Goal: Transaction & Acquisition: Purchase product/service

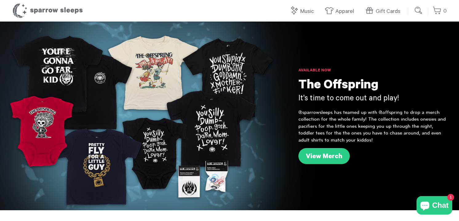
click at [418, 12] on input "submit" at bounding box center [419, 10] width 12 height 12
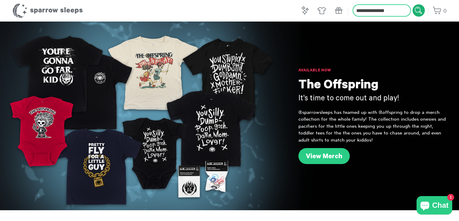
type input "**********"
click at [413, 4] on input "submit" at bounding box center [419, 10] width 12 height 12
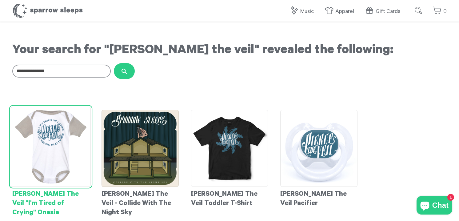
click at [45, 144] on img at bounding box center [51, 147] width 80 height 80
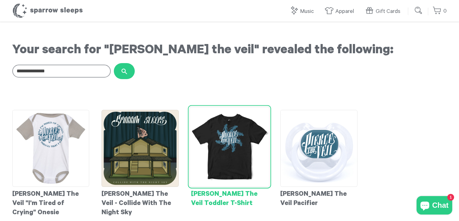
click at [230, 142] on img at bounding box center [230, 147] width 80 height 80
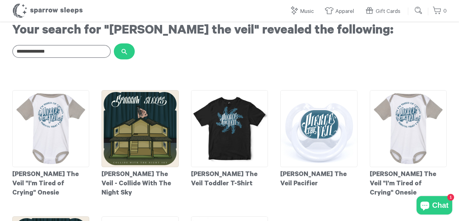
scroll to position [6, 0]
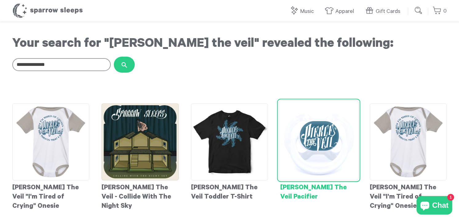
click at [316, 132] on img at bounding box center [319, 140] width 80 height 80
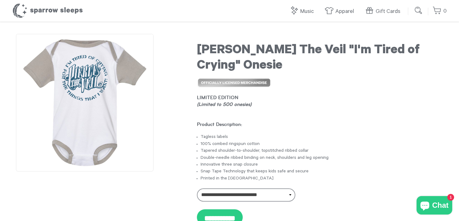
click at [86, 101] on img at bounding box center [85, 103] width 138 height 138
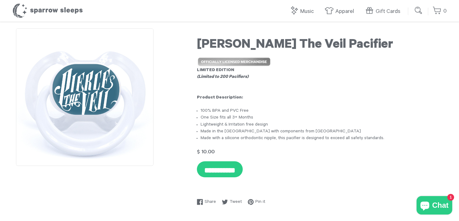
scroll to position [15, 0]
